Goal: Navigation & Orientation: Find specific page/section

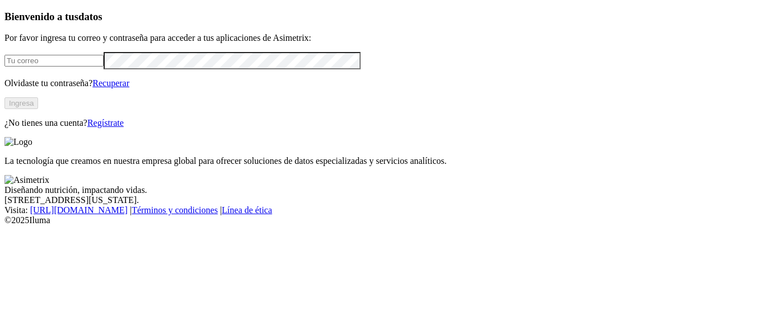
type input "[PERSON_NAME][EMAIL_ADDRESS][PERSON_NAME][DOMAIN_NAME]"
click at [38, 109] on button "Ingresa" at bounding box center [21, 103] width 34 height 12
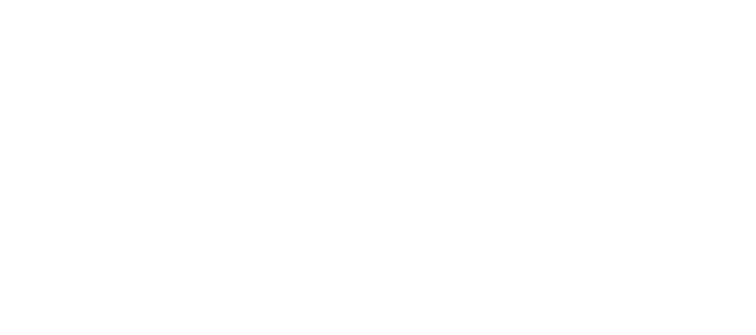
scroll to position [27, 0]
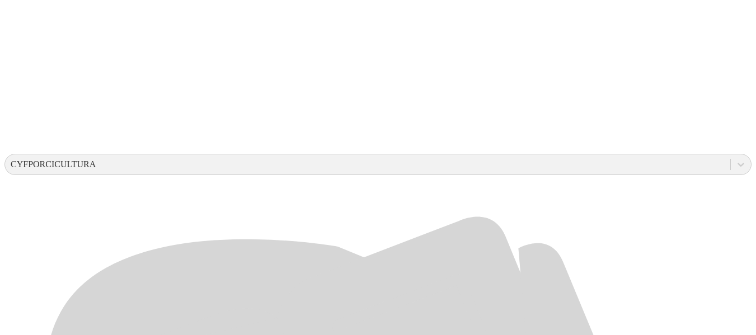
scroll to position [448, 0]
